Goal: Task Accomplishment & Management: Use online tool/utility

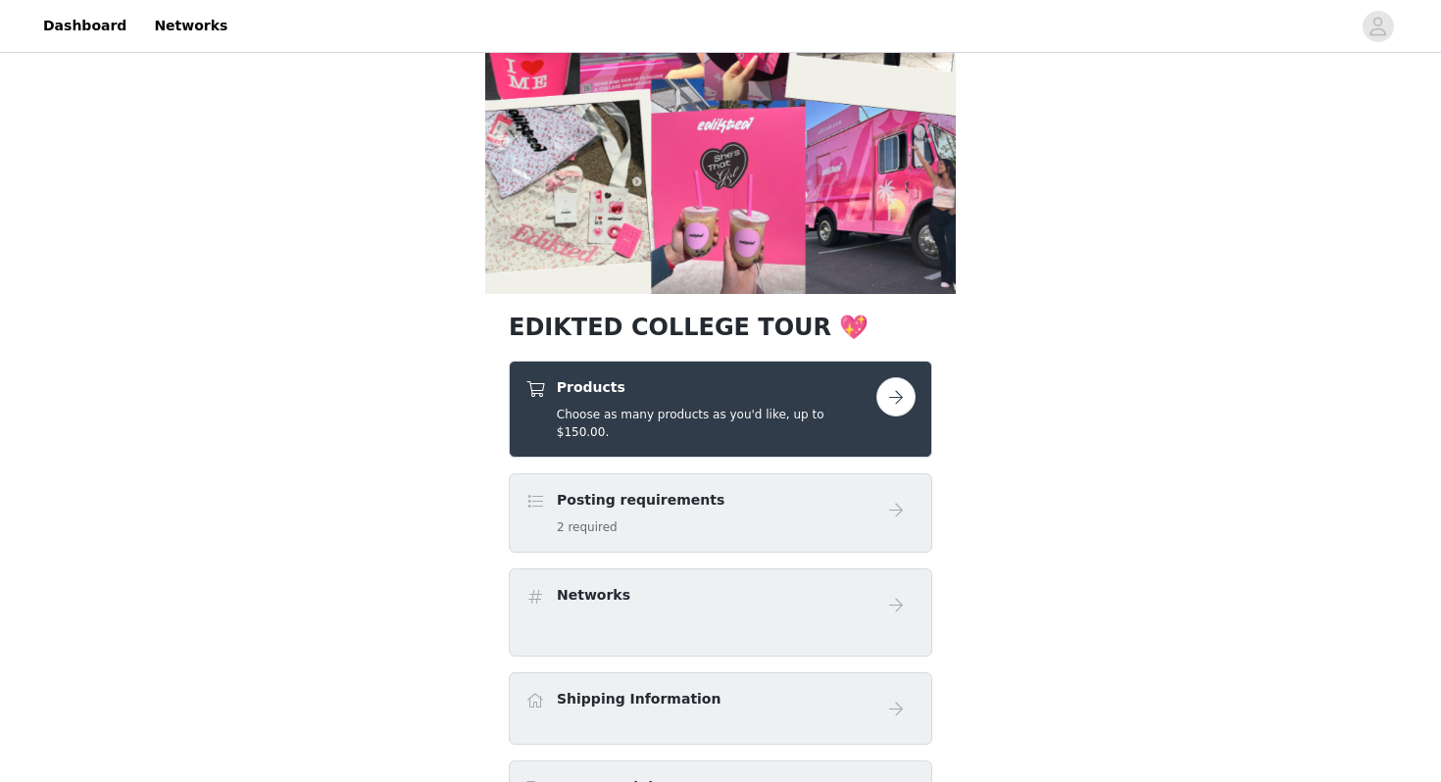
scroll to position [165, 0]
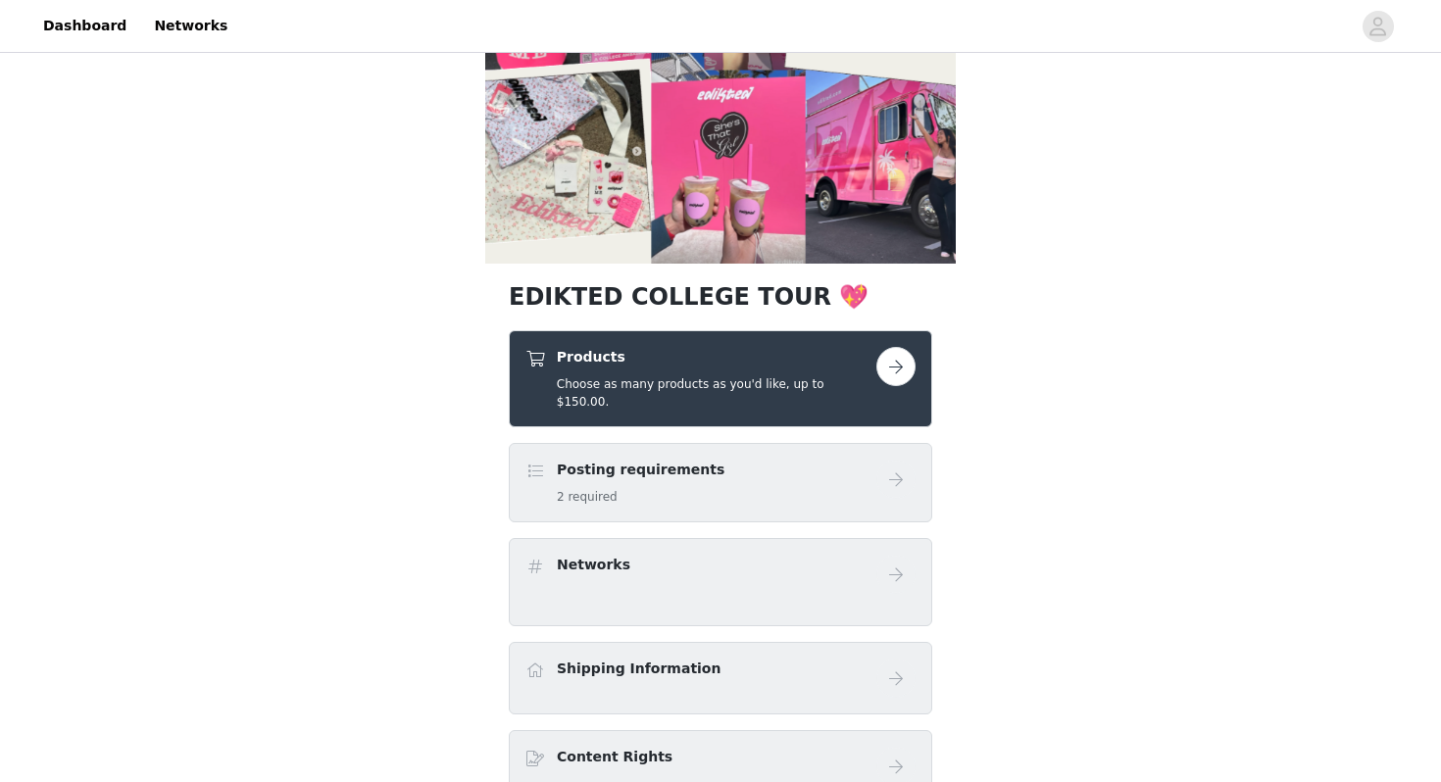
click at [903, 355] on button "button" at bounding box center [896, 366] width 39 height 39
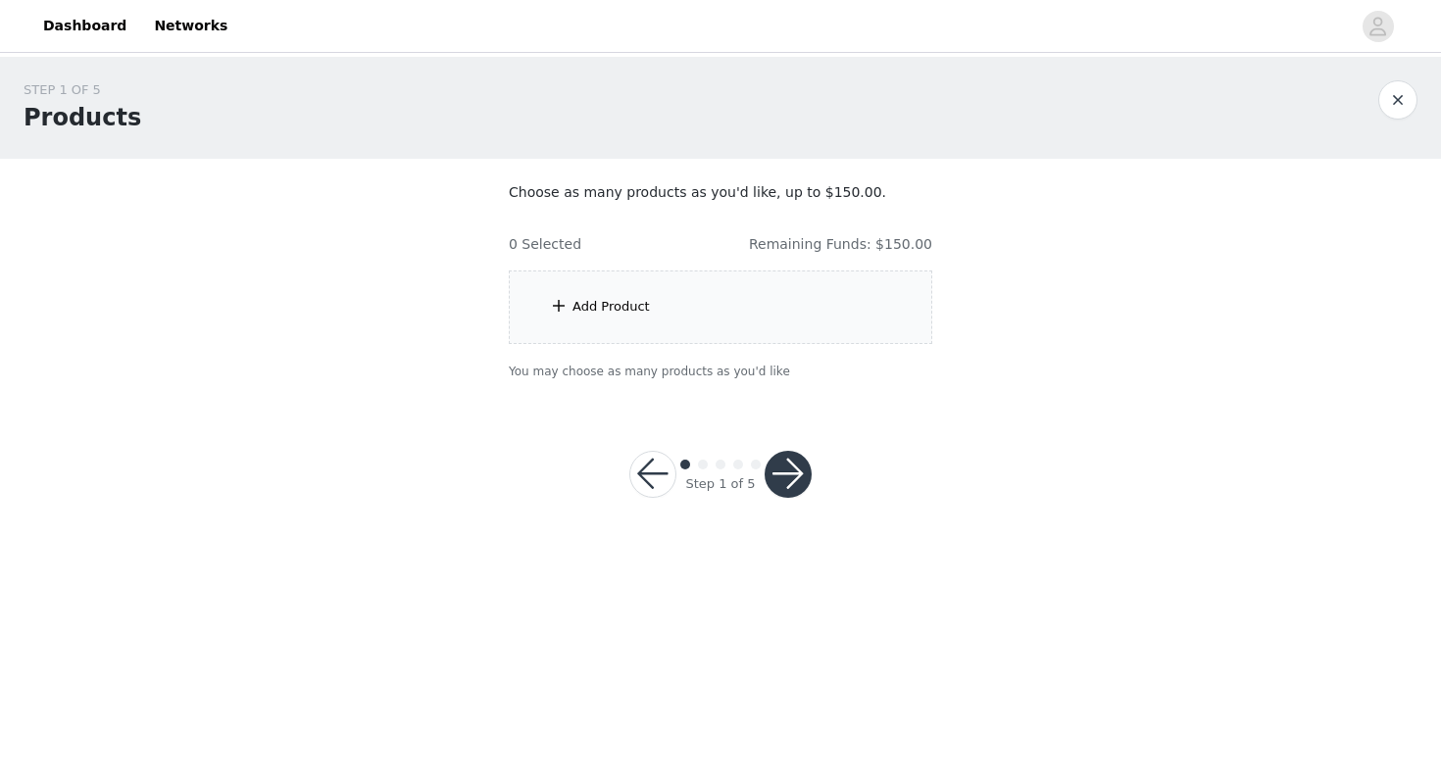
click at [581, 304] on div "Add Product" at bounding box center [611, 307] width 77 height 20
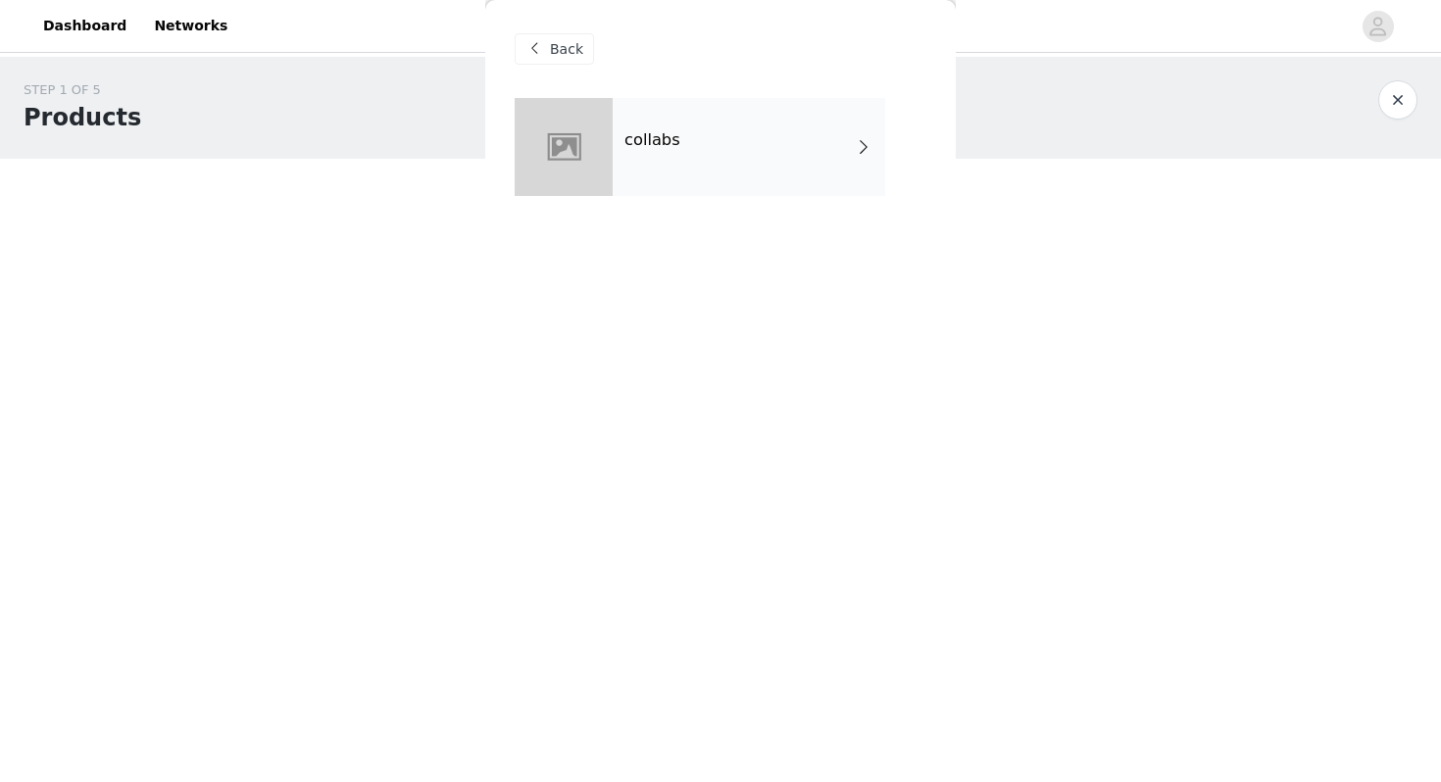
click at [858, 137] on span at bounding box center [864, 147] width 20 height 24
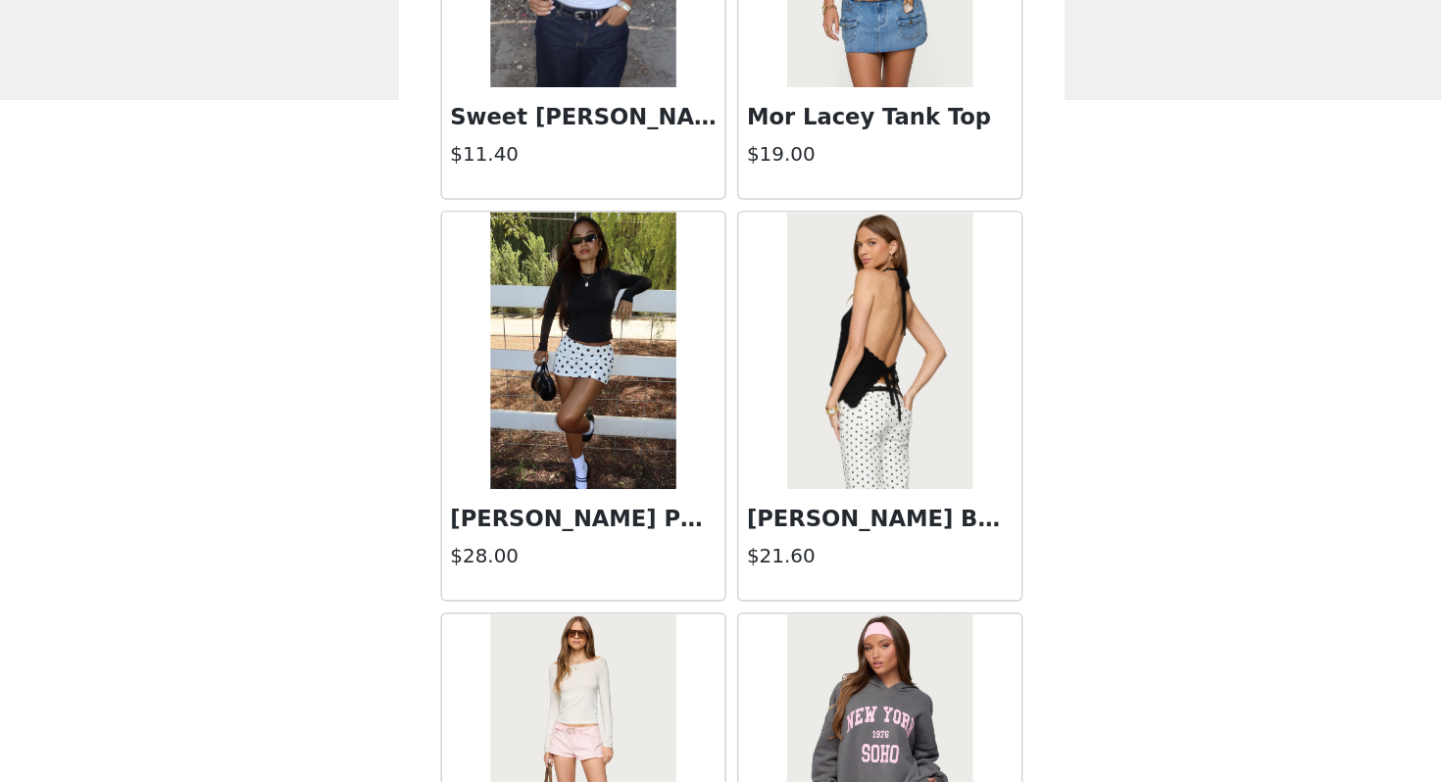
scroll to position [2218, 0]
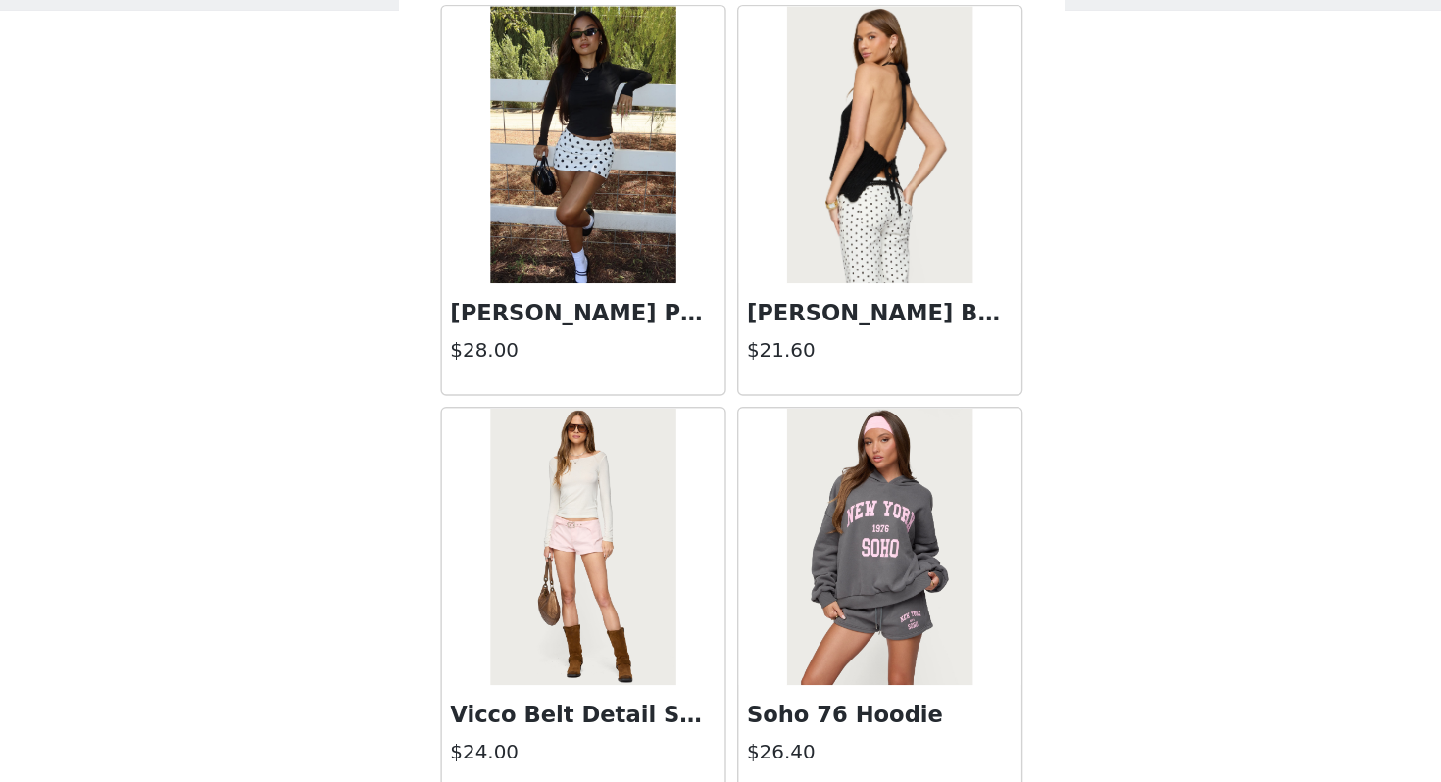
click at [634, 311] on img at bounding box center [615, 254] width 130 height 196
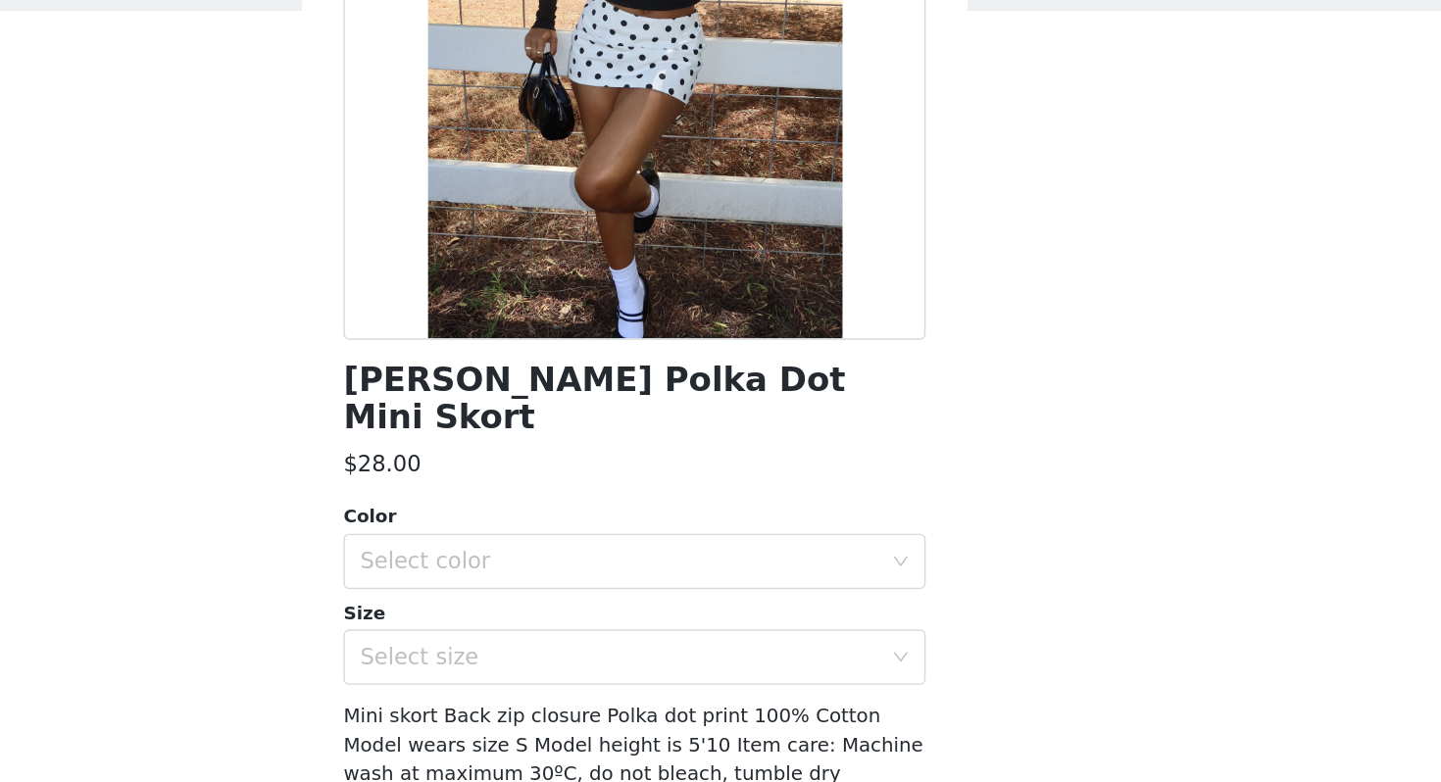
scroll to position [151, 0]
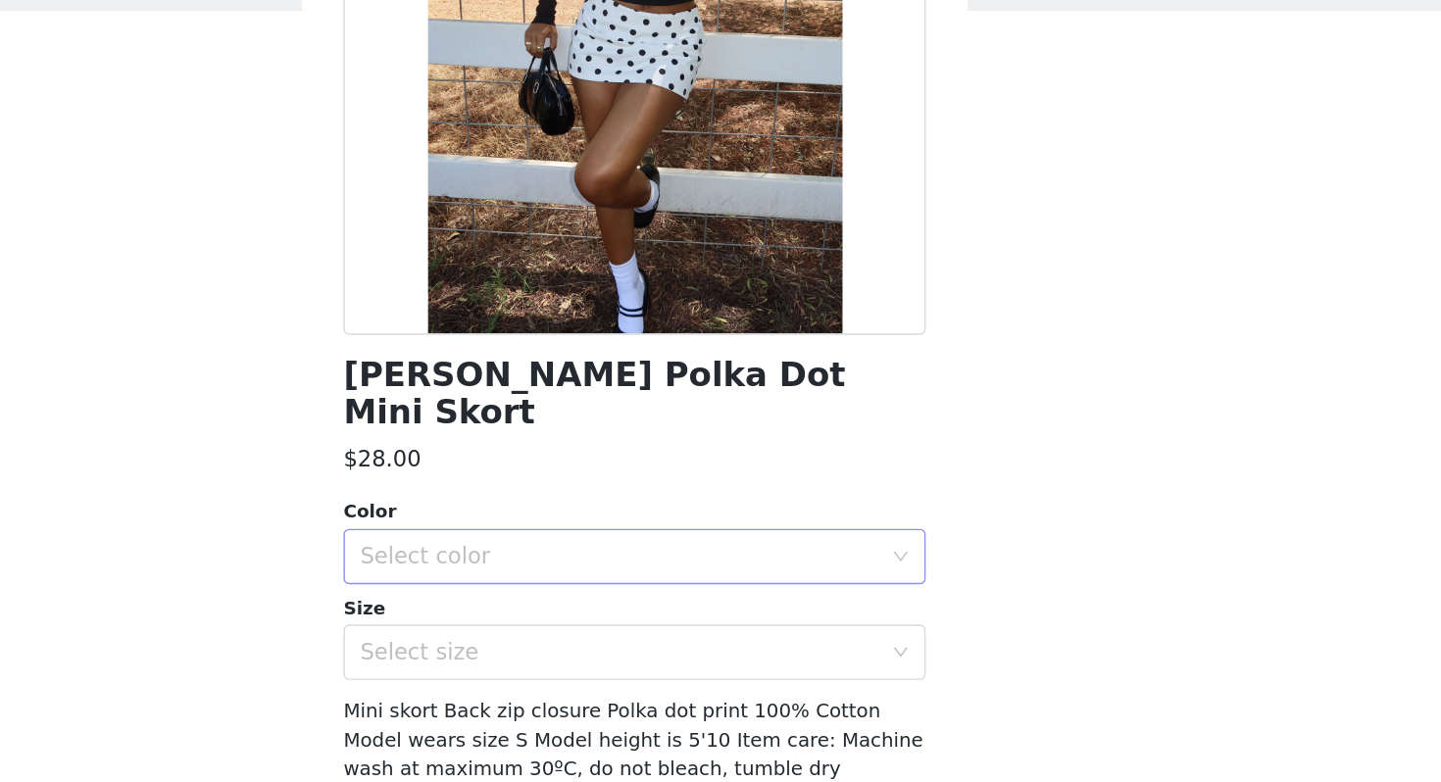
click at [750, 535] on div "Select color" at bounding box center [709, 545] width 367 height 20
click at [705, 561] on li "WHITE AND BLACK" at bounding box center [721, 561] width 412 height 31
click at [672, 603] on div "Select size" at bounding box center [709, 613] width 367 height 20
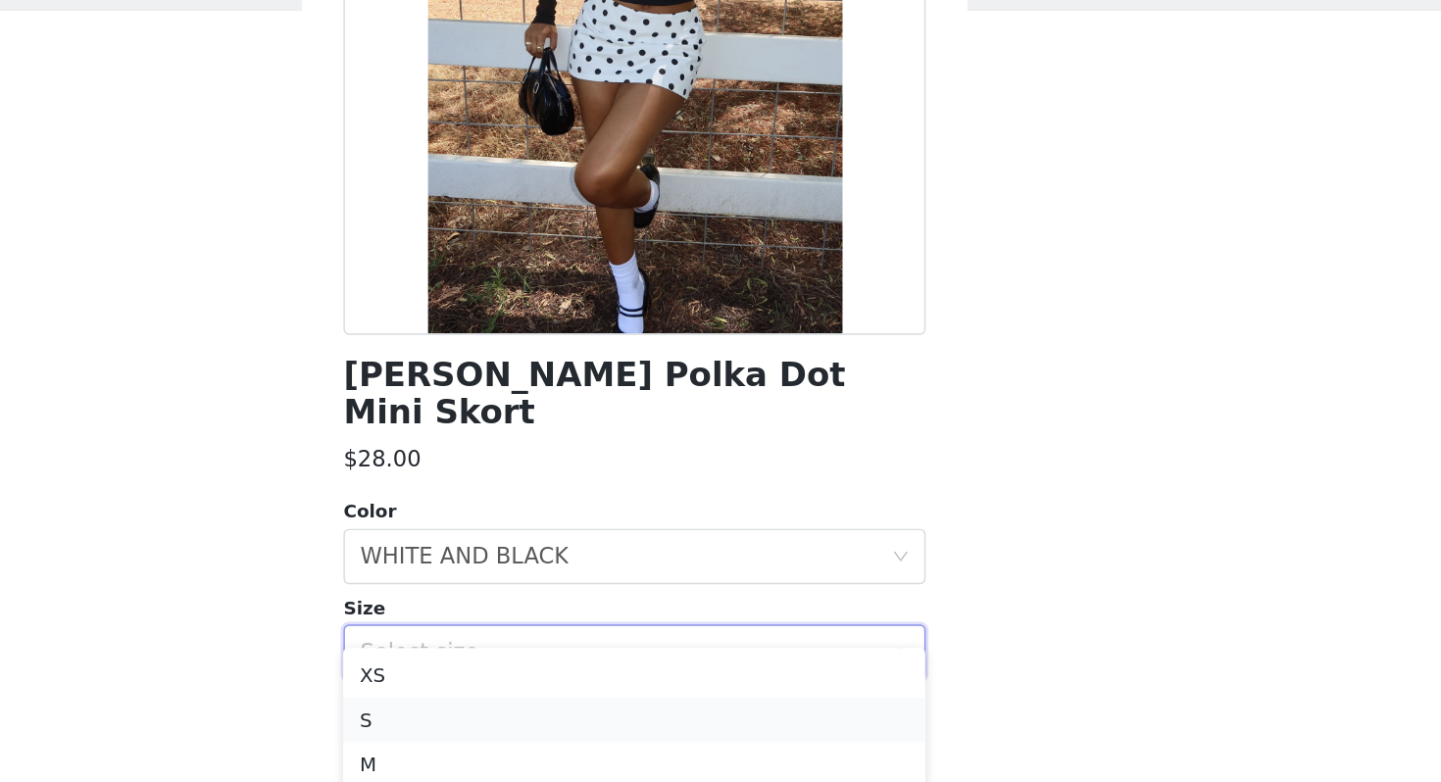
click at [617, 658] on li "S" at bounding box center [721, 660] width 412 height 31
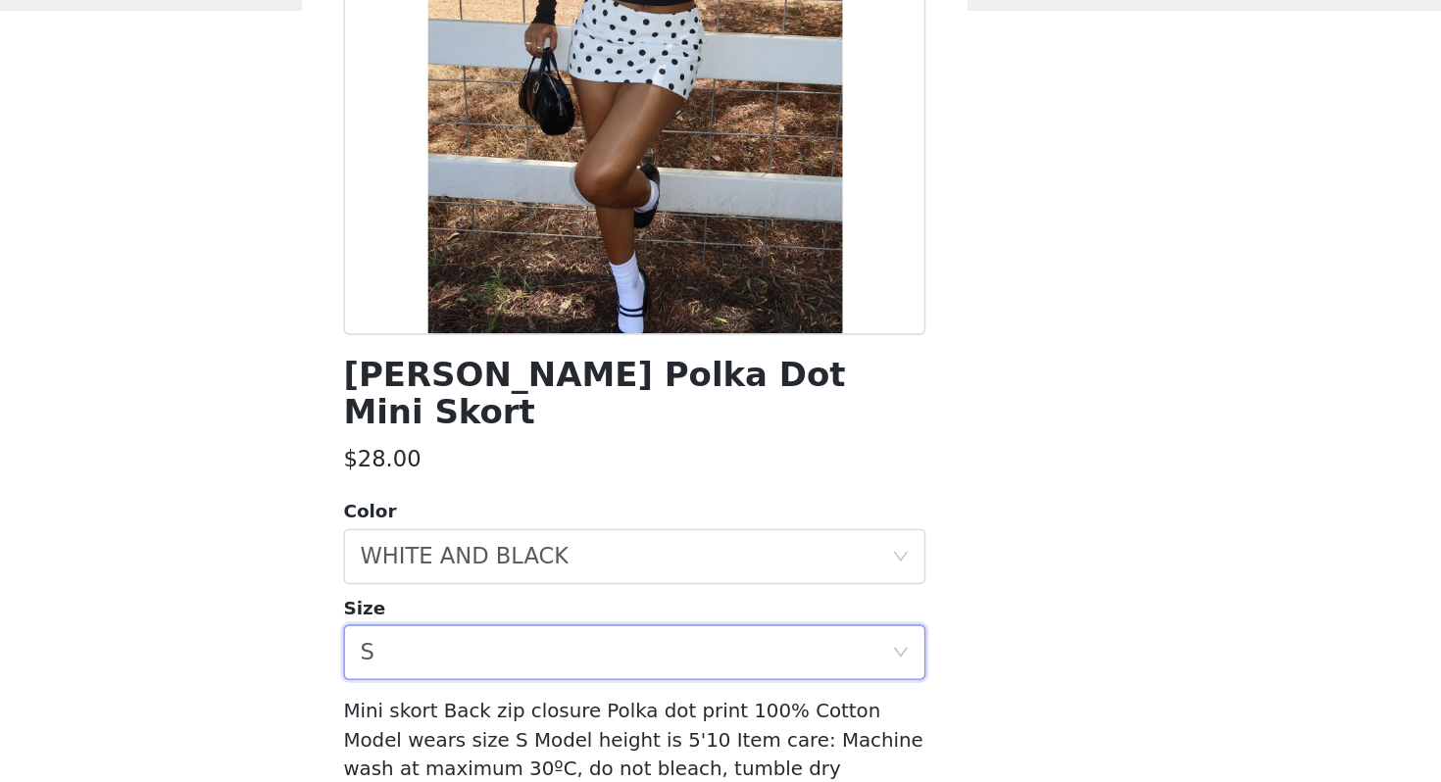
scroll to position [0, 0]
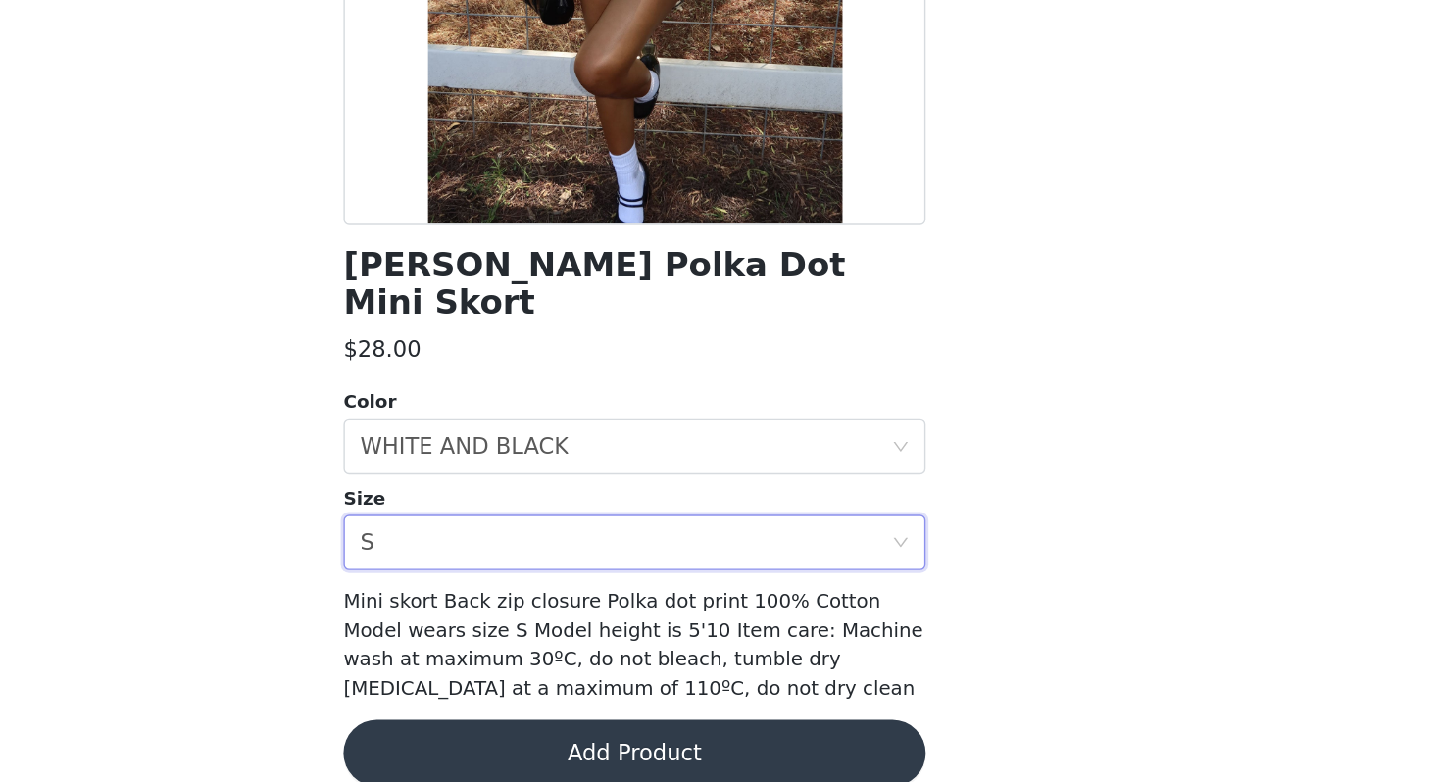
click at [701, 738] on button "Add Product" at bounding box center [721, 761] width 412 height 47
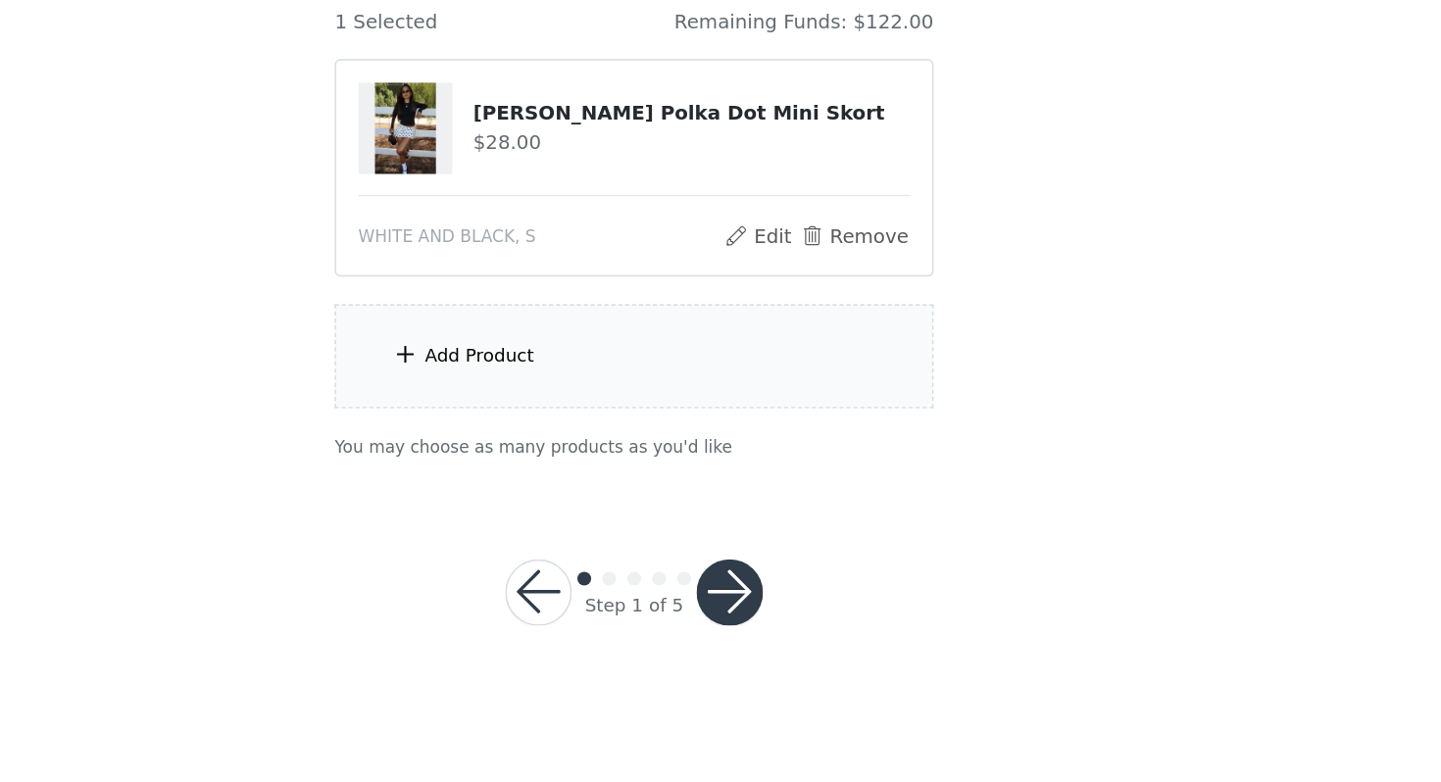
click at [607, 476] on div "Add Product" at bounding box center [611, 481] width 77 height 20
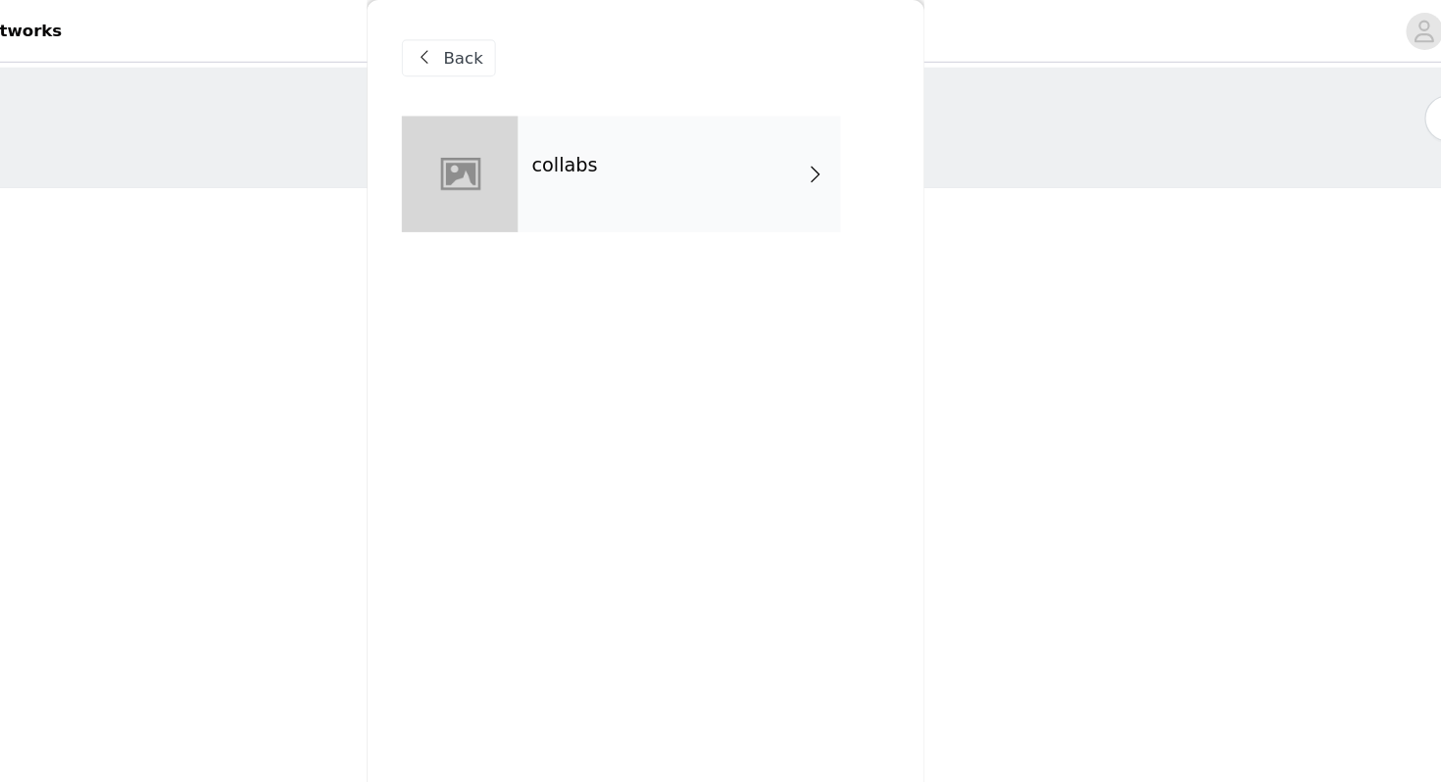
click at [785, 116] on div "collabs" at bounding box center [749, 147] width 273 height 98
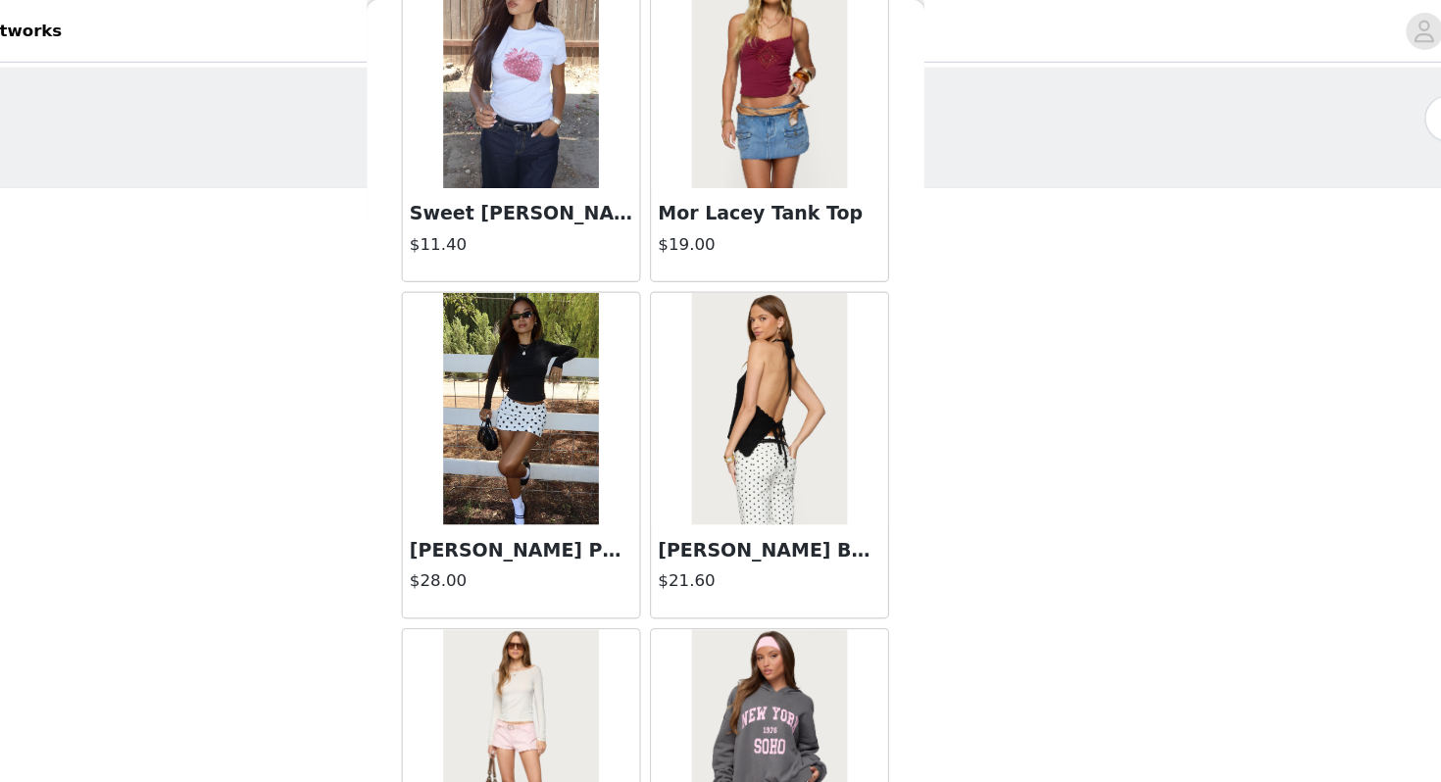
scroll to position [2218, 0]
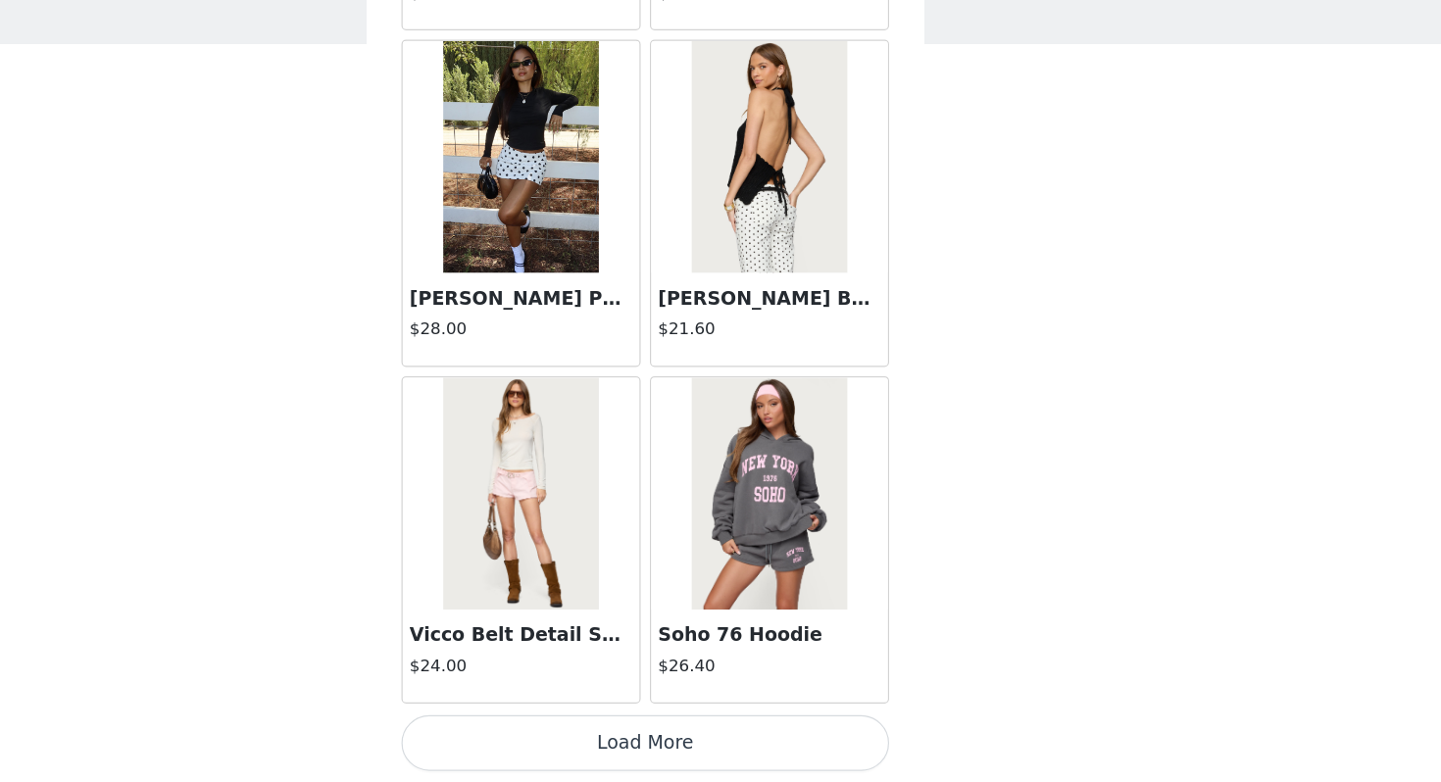
click at [717, 745] on button "Load More" at bounding box center [721, 749] width 412 height 47
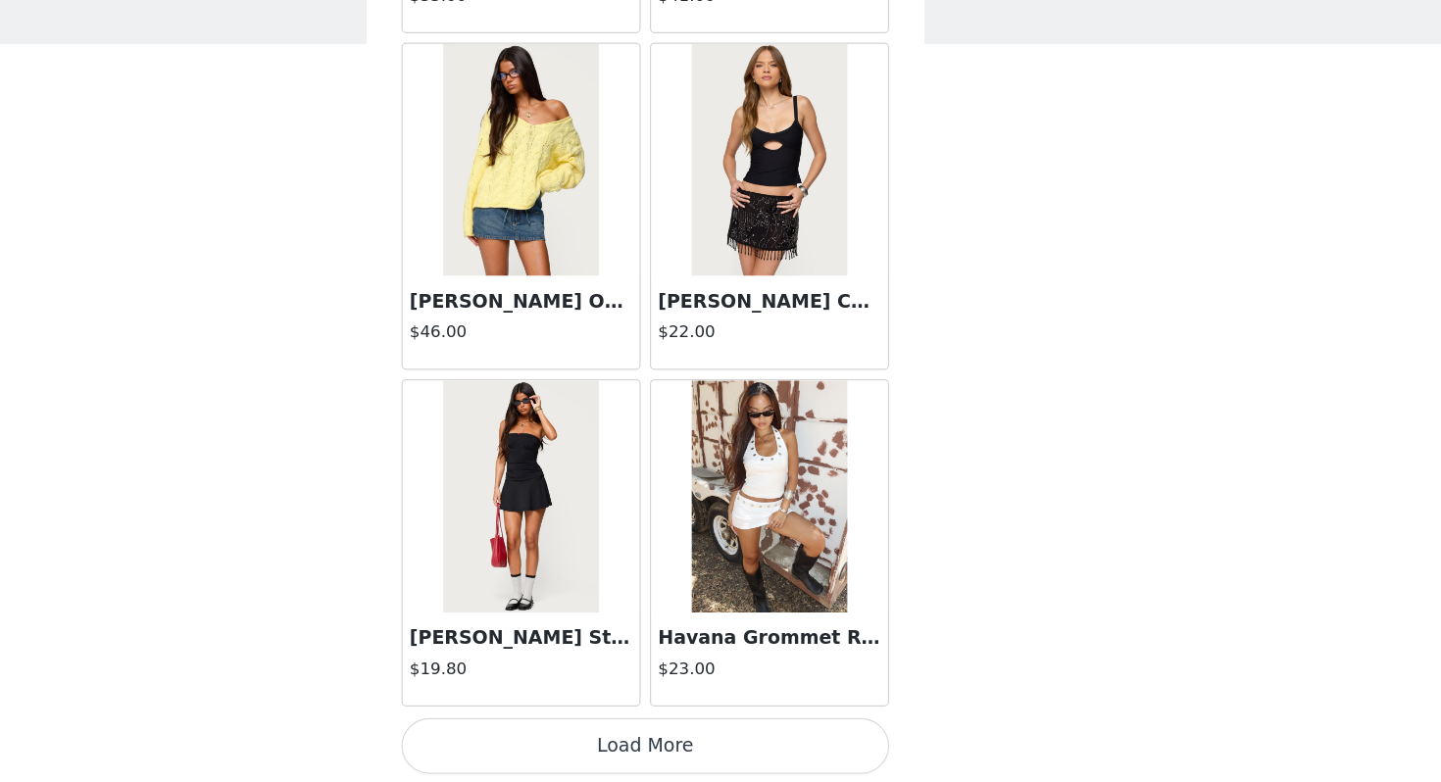
scroll to position [5061, 0]
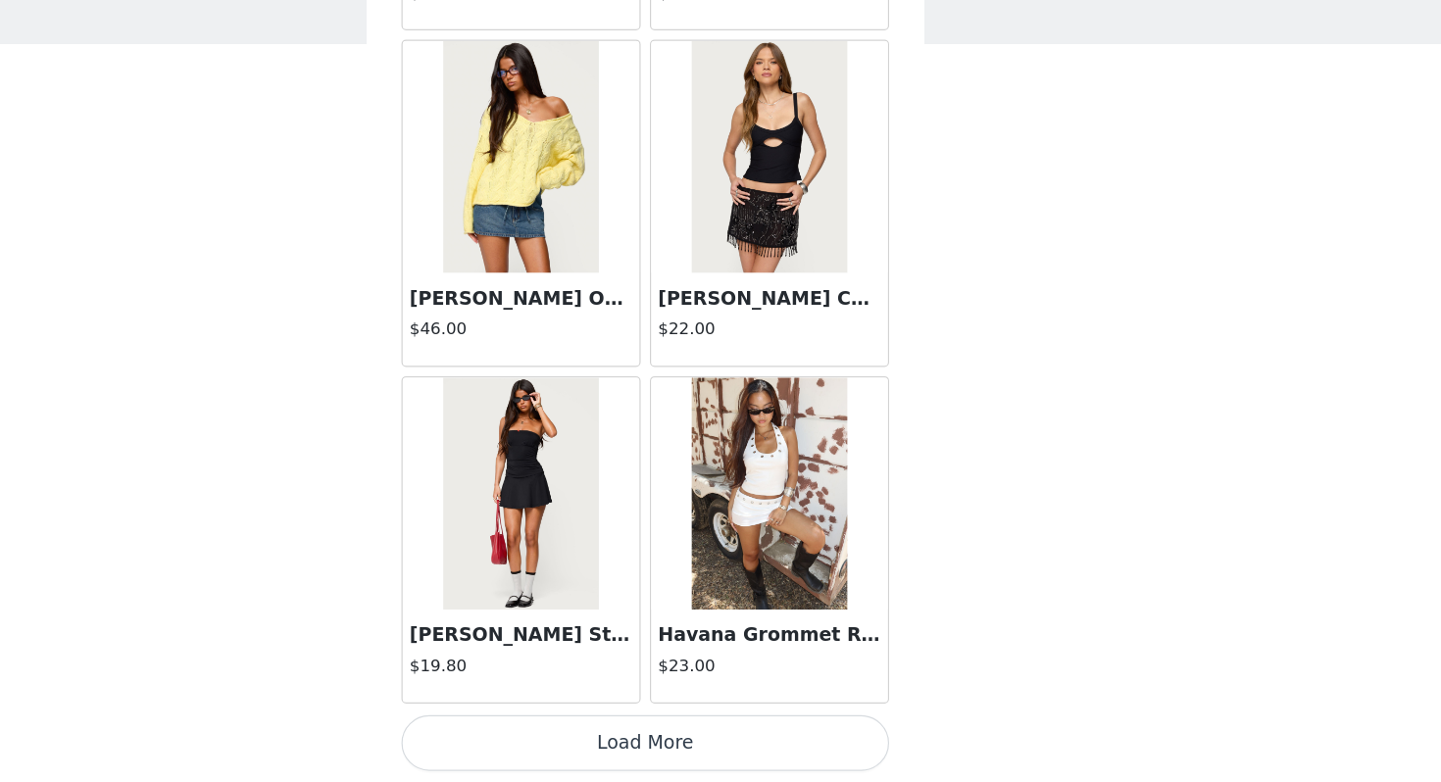
click at [725, 760] on button "Load More" at bounding box center [721, 749] width 412 height 47
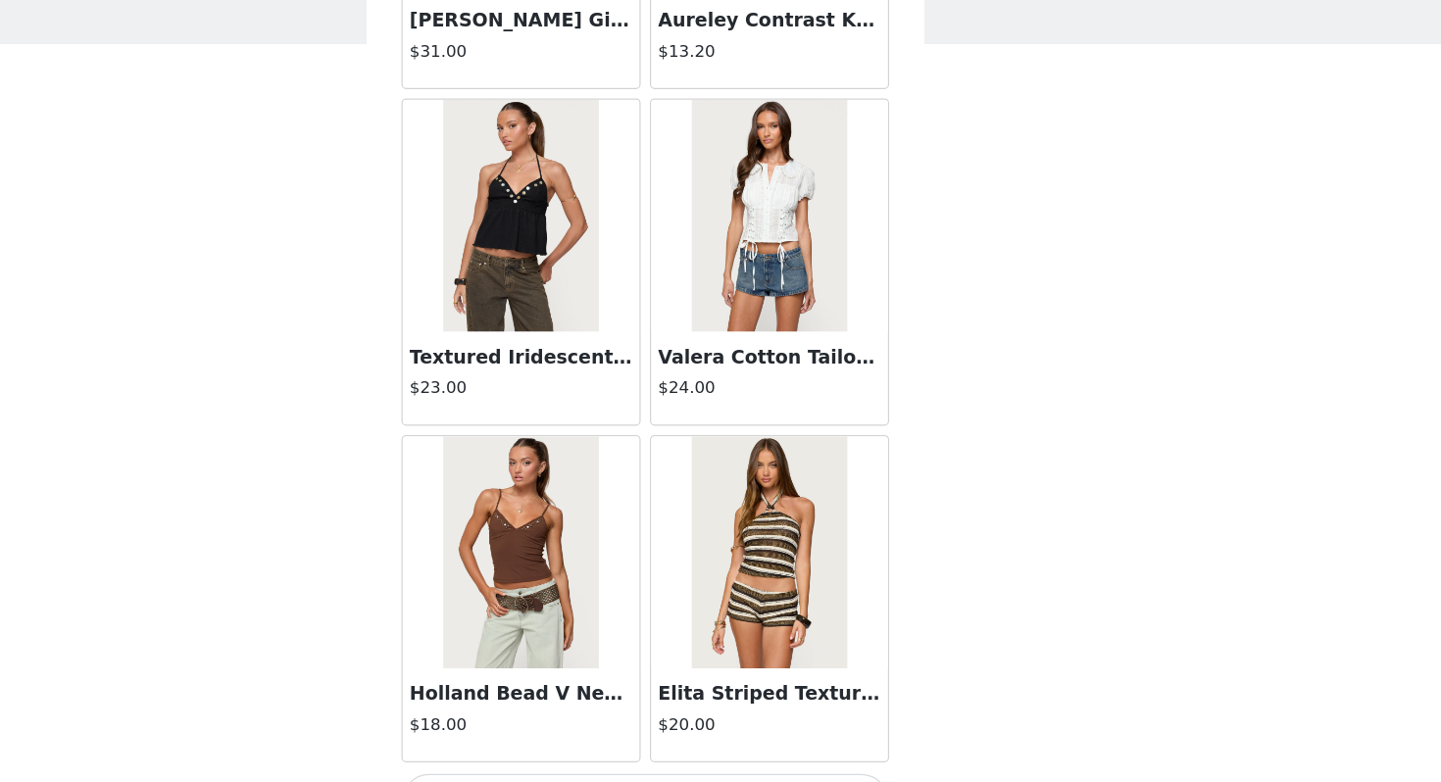
scroll to position [7904, 0]
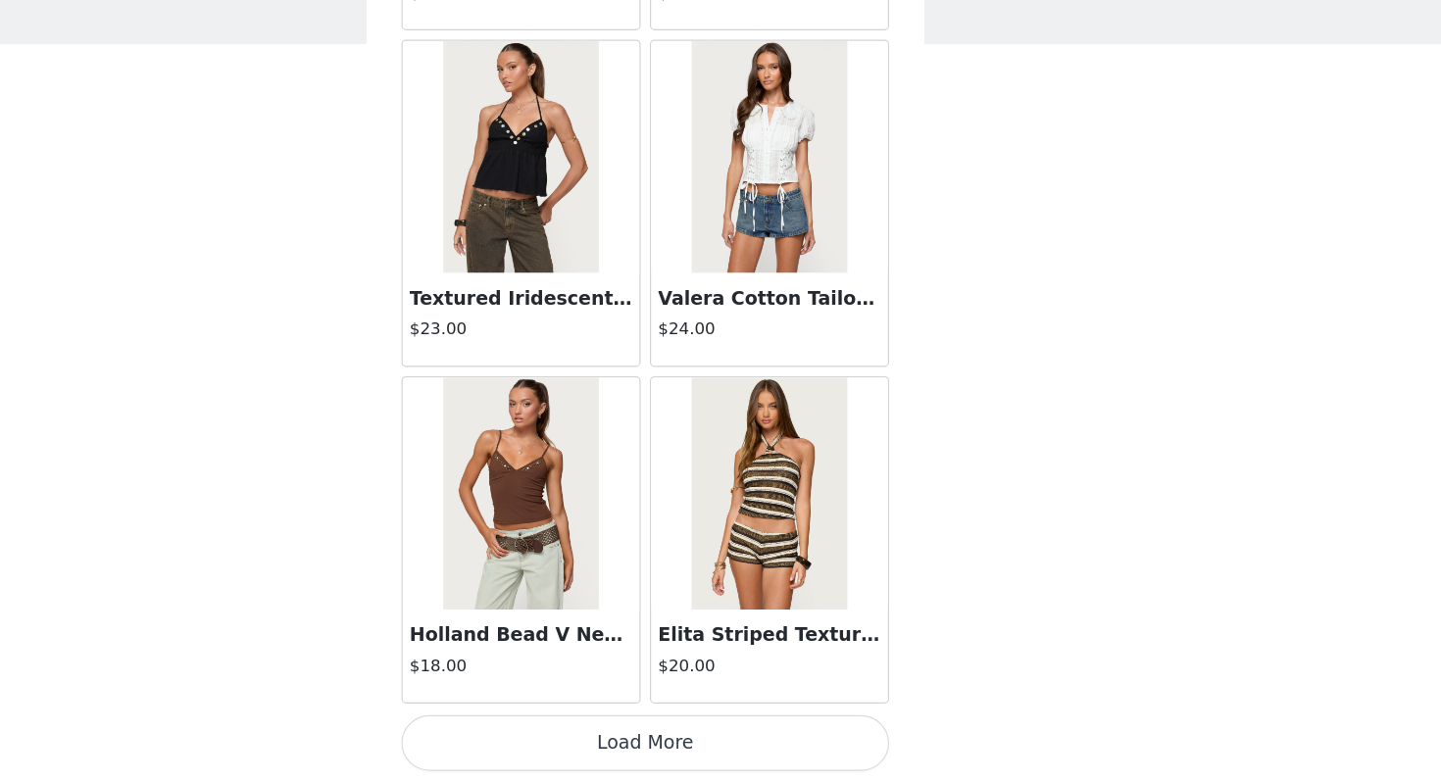
click at [720, 767] on button "Load More" at bounding box center [721, 749] width 412 height 47
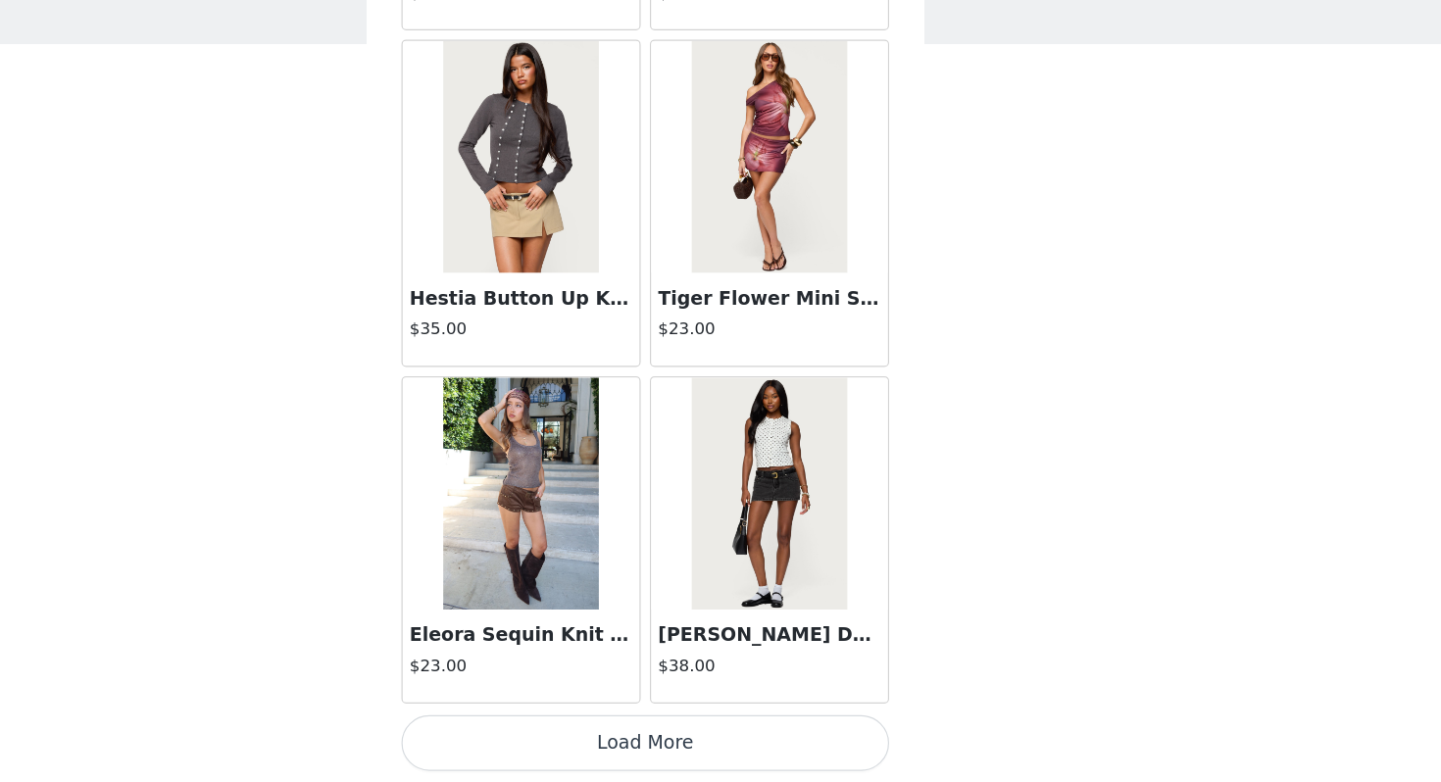
scroll to position [10747, 0]
click at [736, 769] on button "Load More" at bounding box center [721, 750] width 412 height 47
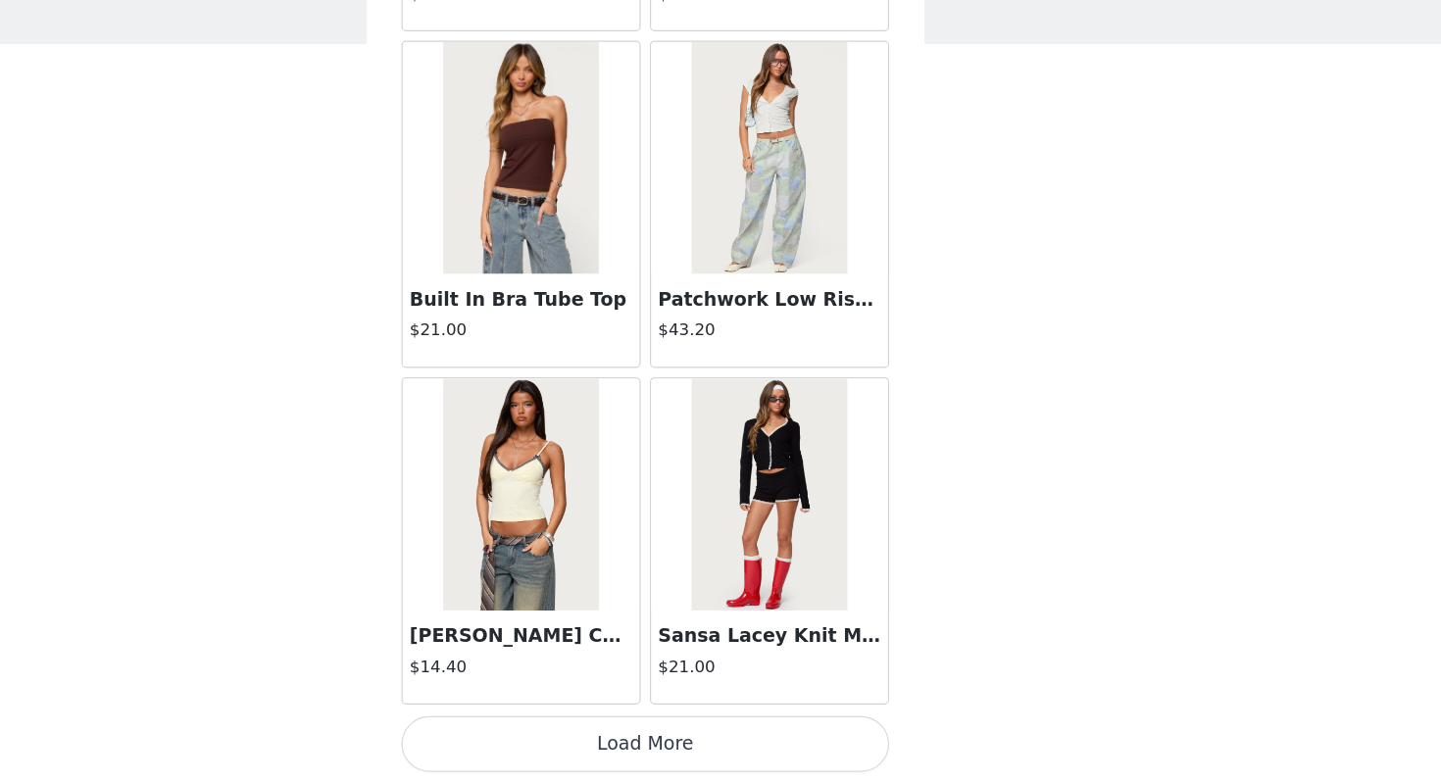
scroll to position [13591, 0]
click at [738, 749] on button "Load More" at bounding box center [721, 749] width 412 height 47
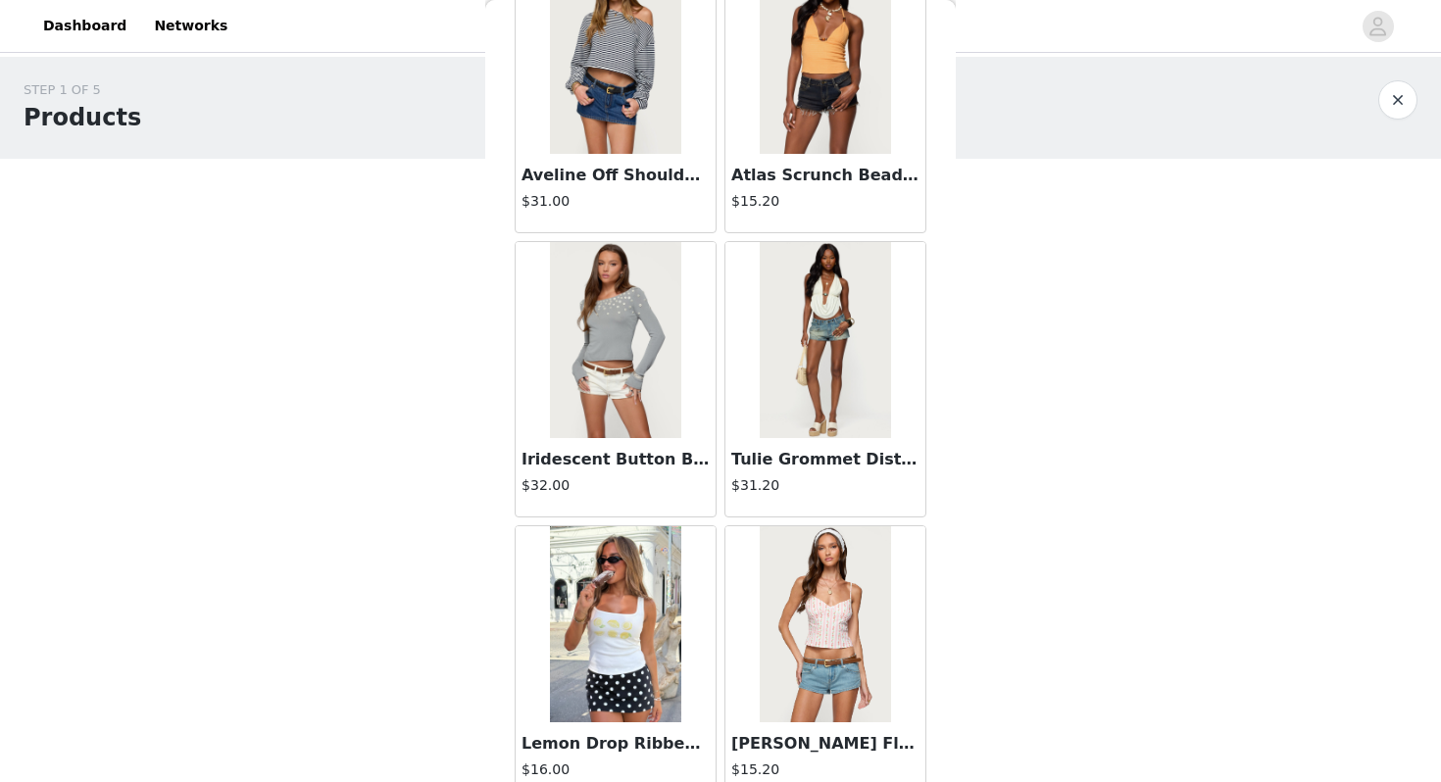
scroll to position [0, 0]
